Goal: Task Accomplishment & Management: Complete application form

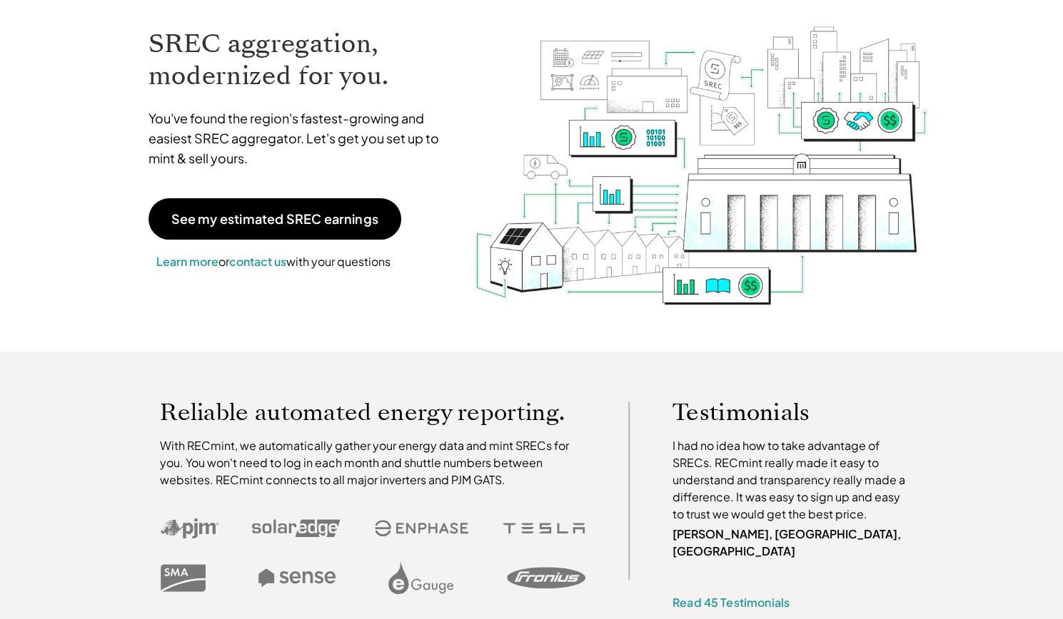
scroll to position [87, 0]
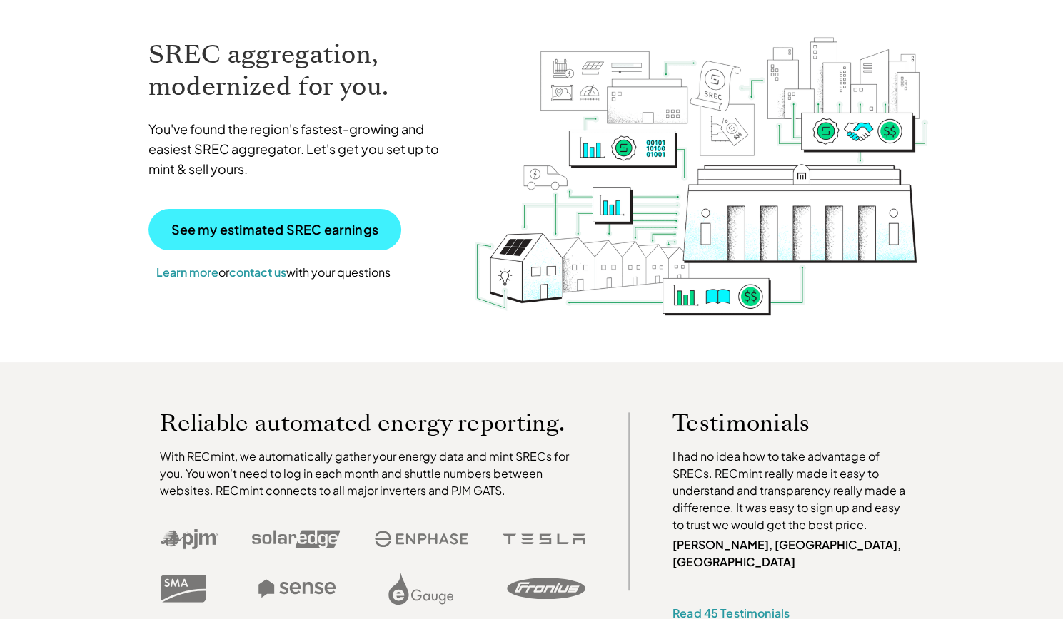
click at [334, 218] on link "See my estimated SREC earnings" at bounding box center [274, 229] width 253 height 41
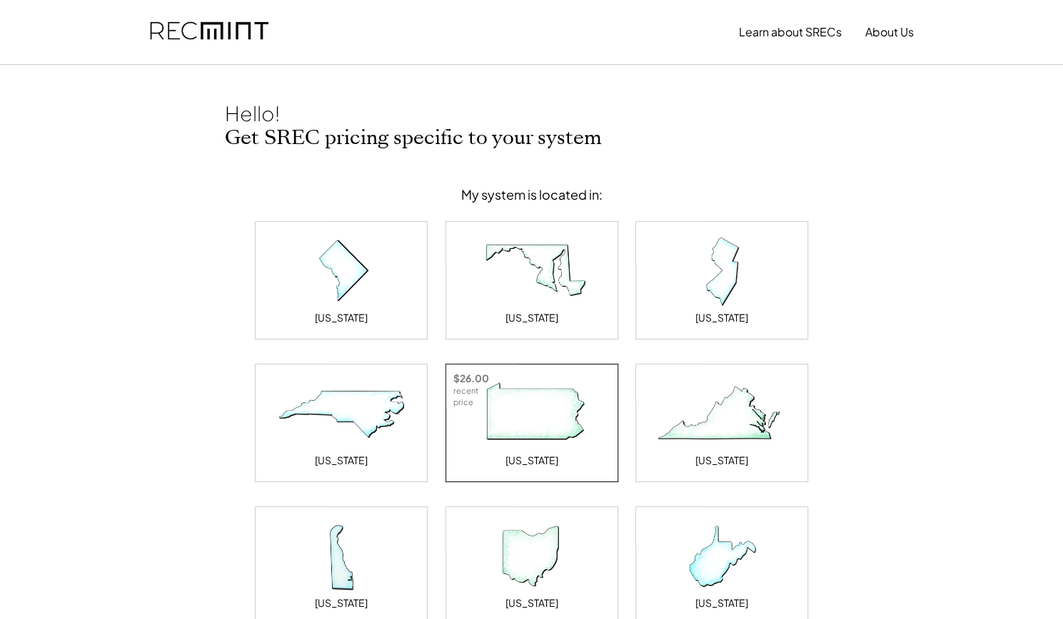
click at [582, 410] on img at bounding box center [531, 414] width 143 height 71
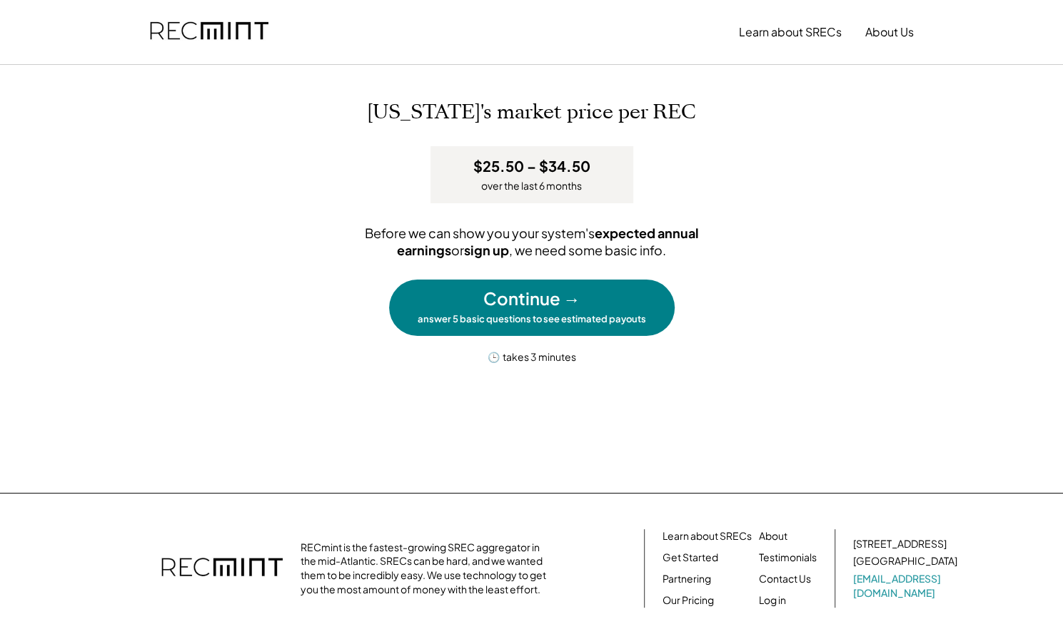
click at [564, 293] on div "Continue →" at bounding box center [531, 299] width 97 height 24
